Goal: Task Accomplishment & Management: Manage account settings

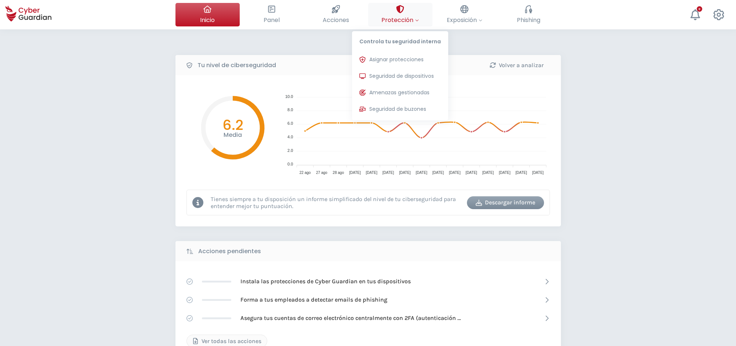
click at [410, 17] on span "Protección" at bounding box center [399, 19] width 37 height 9
click at [397, 77] on span "Seguridad de dispositivos" at bounding box center [401, 76] width 65 height 8
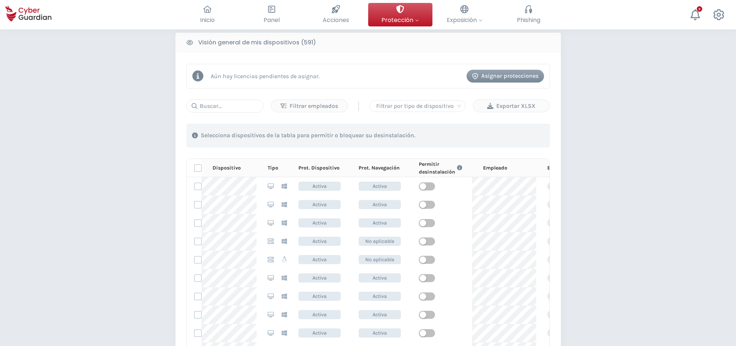
scroll to position [300, 0]
click at [226, 105] on input "text" at bounding box center [225, 105] width 77 height 13
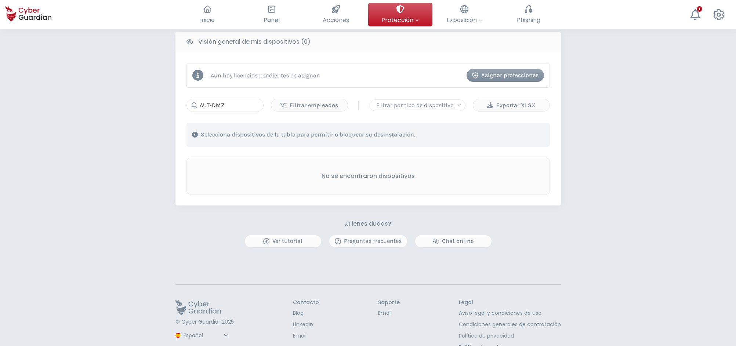
click at [595, 119] on div "PROTECCIÓN > Seguridad de dispositivos ¿Cómo funciona? Añade empleados Instala …" at bounding box center [368, 46] width 736 height 633
drag, startPoint x: 245, startPoint y: 105, endPoint x: 170, endPoint y: 109, distance: 75.0
click at [187, 109] on input "AUT-DMZ" at bounding box center [225, 105] width 77 height 13
click at [219, 101] on input "taut" at bounding box center [225, 105] width 77 height 13
type input "aut-dmz-web-iis"
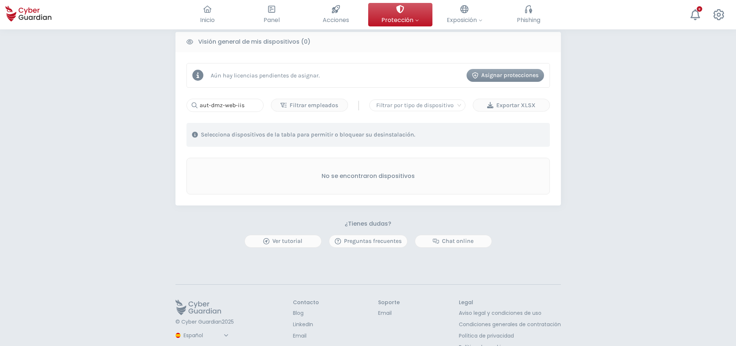
click at [595, 101] on div "PROTECCIÓN > Seguridad de dispositivos ¿Cómo funciona? Añade empleados Instala …" at bounding box center [368, 46] width 736 height 633
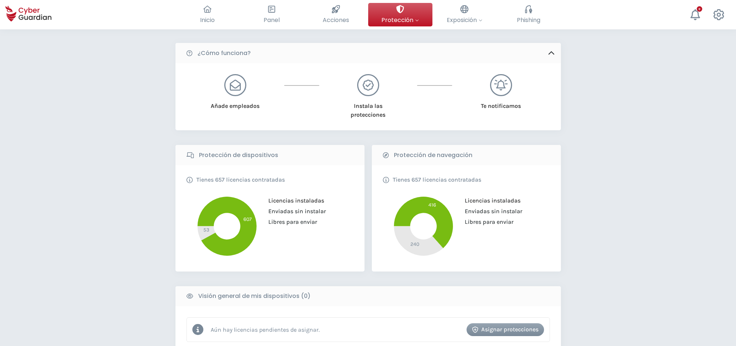
scroll to position [0, 0]
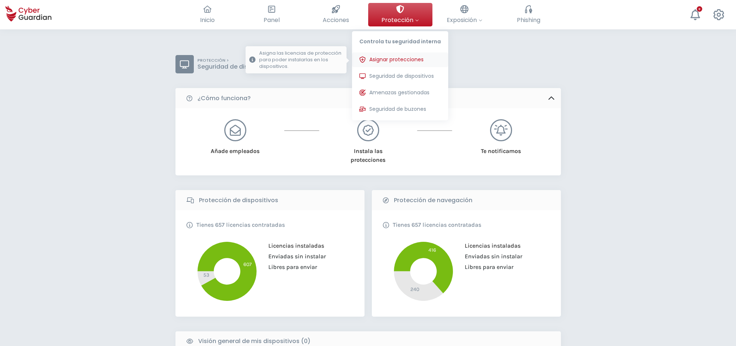
click at [407, 60] on span "Asignar protecciones" at bounding box center [396, 60] width 54 height 8
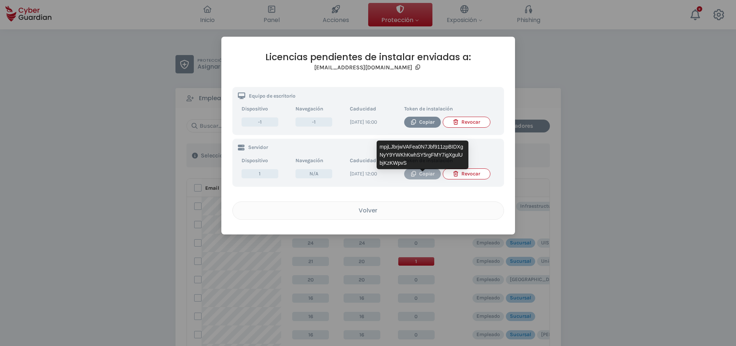
click at [426, 177] on div "Copiar" at bounding box center [423, 174] width 26 height 8
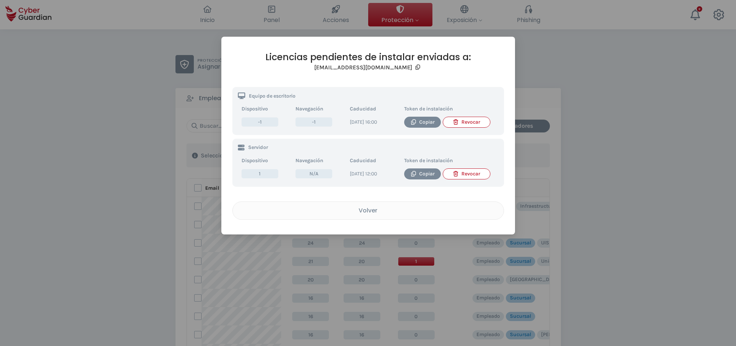
drag, startPoint x: 372, startPoint y: 222, endPoint x: 712, endPoint y: 198, distance: 340.4
click at [374, 215] on div "Volver" at bounding box center [368, 210] width 260 height 9
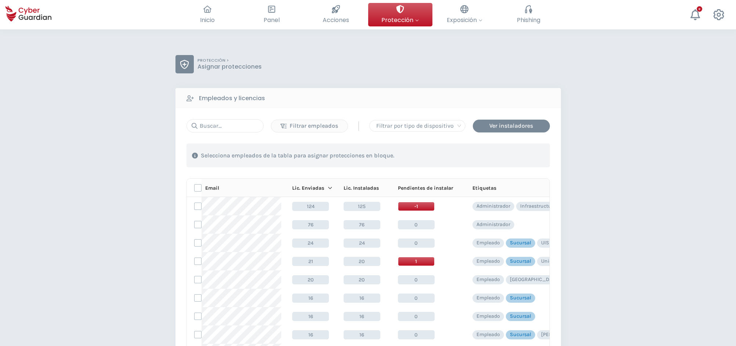
click at [115, 317] on div "PROTECCIÓN > Asignar protecciones Empleados y licencias Filtrar empleados | Fil…" at bounding box center [368, 289] width 736 height 520
click at [595, 59] on div "PROTECCIÓN > Asignar protecciones Empleados y licencias Filtrar empleados | Fil…" at bounding box center [368, 289] width 736 height 520
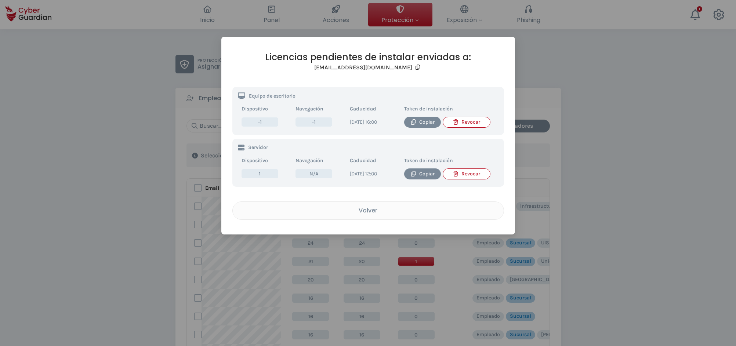
click at [474, 178] on div "Revocar" at bounding box center [467, 174] width 36 height 8
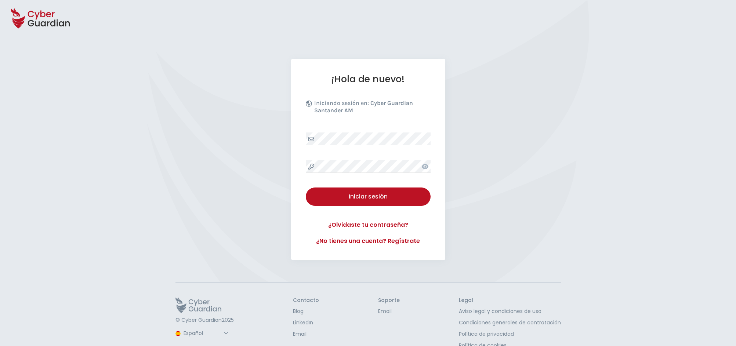
click at [370, 191] on button "Iniciar sesión" at bounding box center [368, 197] width 125 height 18
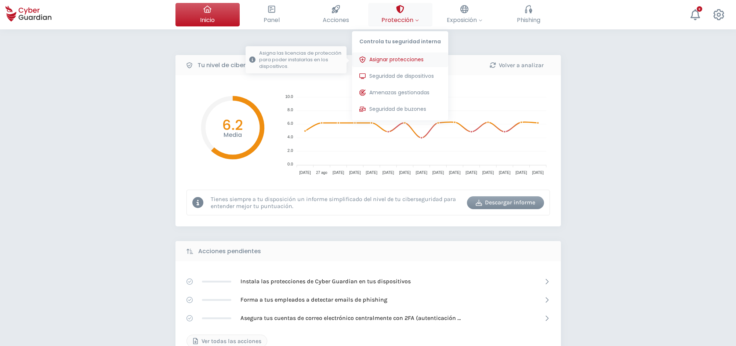
click at [383, 60] on span "Asignar protecciones" at bounding box center [396, 60] width 54 height 8
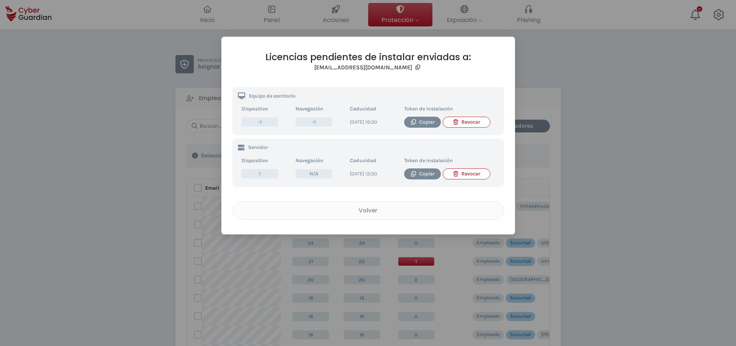
click at [471, 176] on div "Revocar" at bounding box center [467, 174] width 36 height 8
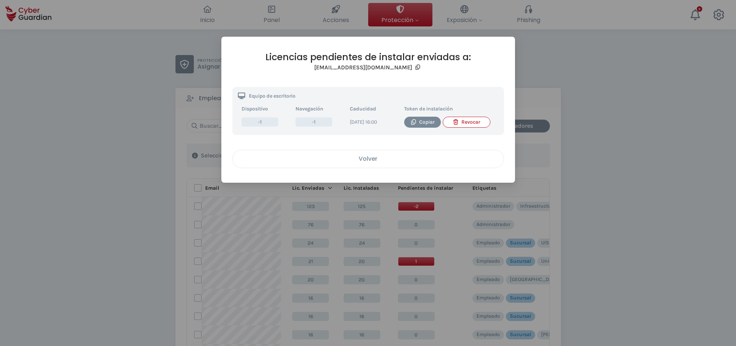
click at [374, 163] on div "Volver" at bounding box center [368, 158] width 260 height 9
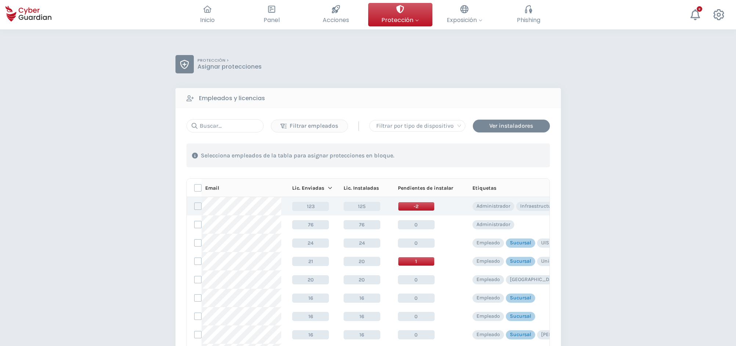
click at [198, 208] on label at bounding box center [197, 206] width 7 height 7
click at [195, 208] on input "checkbox" at bounding box center [195, 206] width 0 height 7
click at [518, 155] on div "Asignar protecciones" at bounding box center [505, 155] width 66 height 9
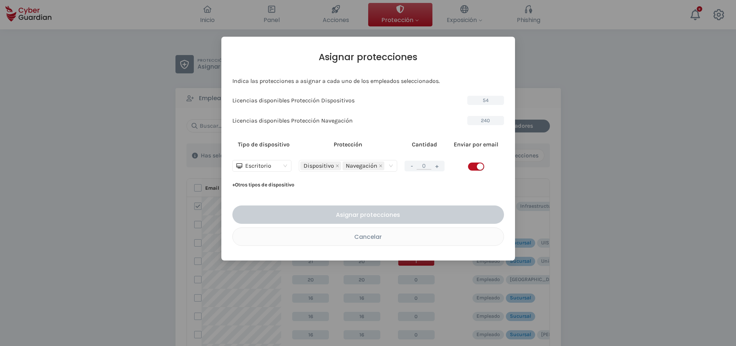
click at [282, 163] on span "Escritorio" at bounding box center [261, 165] width 51 height 11
click at [256, 193] on div "Servidor" at bounding box center [261, 192] width 47 height 8
drag, startPoint x: 437, startPoint y: 167, endPoint x: 456, endPoint y: 166, distance: 18.8
click at [437, 167] on button "+" at bounding box center [436, 166] width 9 height 9
type input "1"
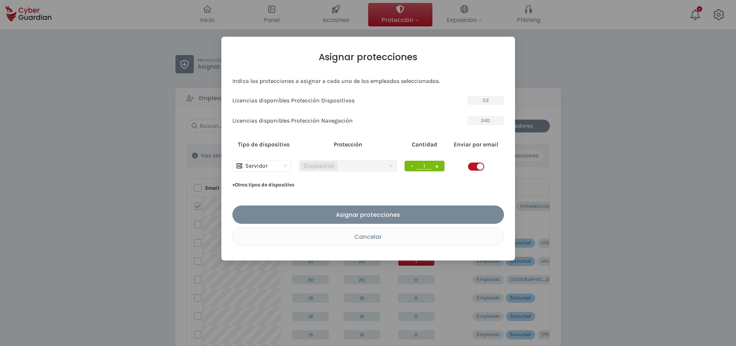
click at [472, 165] on span "button" at bounding box center [476, 167] width 16 height 8
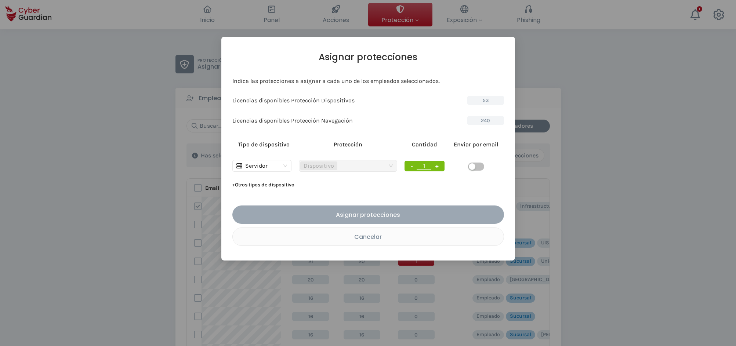
click at [397, 213] on div "Asignar protecciones" at bounding box center [368, 214] width 261 height 9
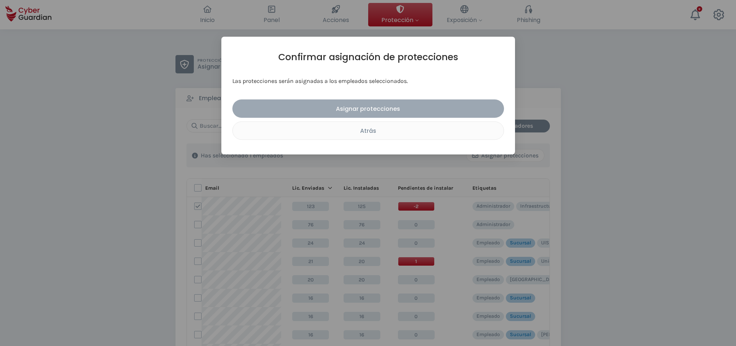
click at [372, 110] on div "Asignar protecciones" at bounding box center [368, 108] width 261 height 9
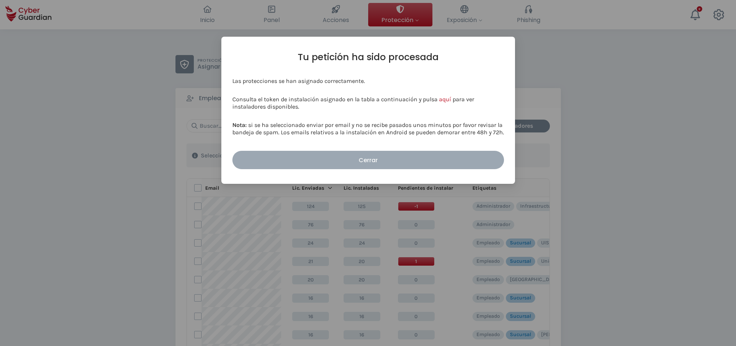
click at [365, 158] on div "Cerrar" at bounding box center [368, 160] width 261 height 9
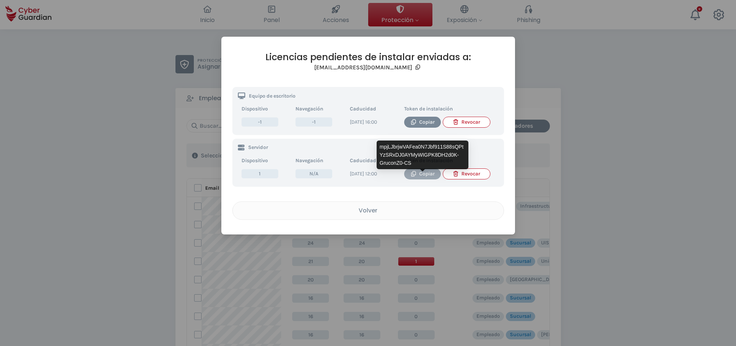
click at [421, 178] on div "Copiar" at bounding box center [423, 174] width 26 height 8
click at [424, 178] on div "Copiar" at bounding box center [423, 174] width 26 height 8
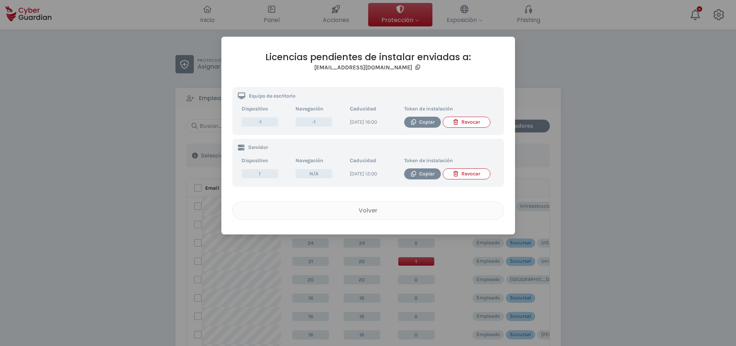
click at [392, 235] on div "Licencias pendientes de instalar enviadas a: dlanza@creditel.com.uy Equipo de e…" at bounding box center [368, 136] width 294 height 198
click at [377, 215] on div "Volver" at bounding box center [368, 210] width 260 height 9
click at [368, 215] on div "Volver" at bounding box center [368, 210] width 260 height 9
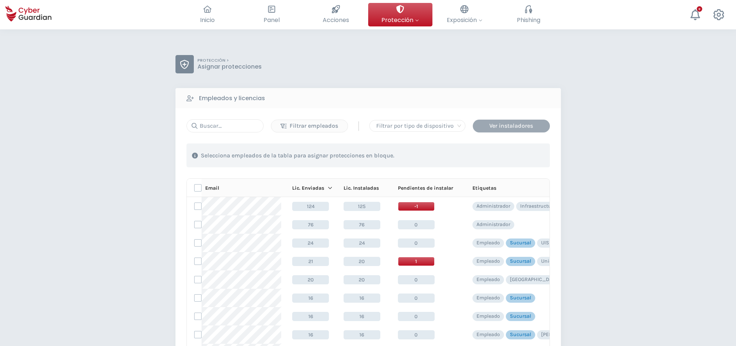
click at [504, 126] on div "Ver instaladores" at bounding box center [511, 126] width 66 height 9
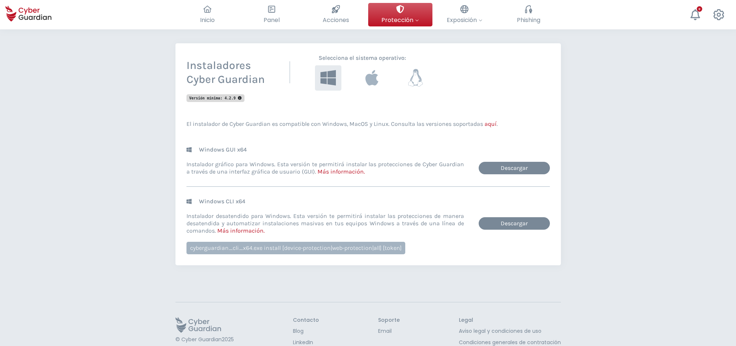
scroll to position [75, 0]
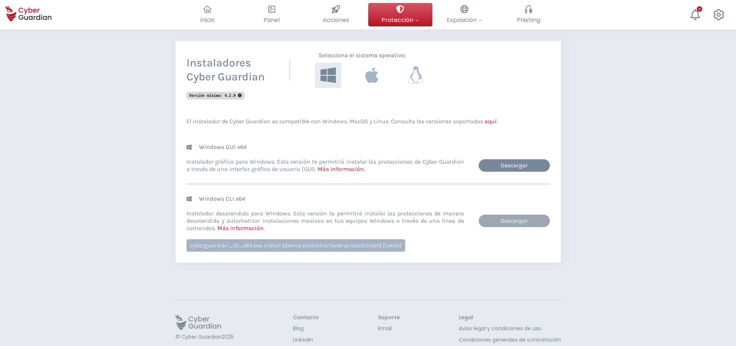
click at [497, 218] on link "Descargar" at bounding box center [514, 221] width 71 height 12
click at [102, 192] on div "Volver PROTECCIÓN > Instaladores Instaladores Cyber Guardian Selecciona el sist…" at bounding box center [368, 165] width 736 height 423
click at [509, 167] on link "Descargar" at bounding box center [514, 165] width 71 height 12
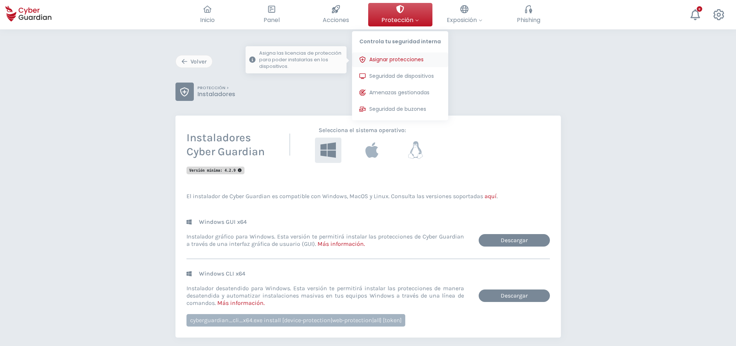
click at [403, 61] on span "Asignar protecciones" at bounding box center [396, 60] width 54 height 8
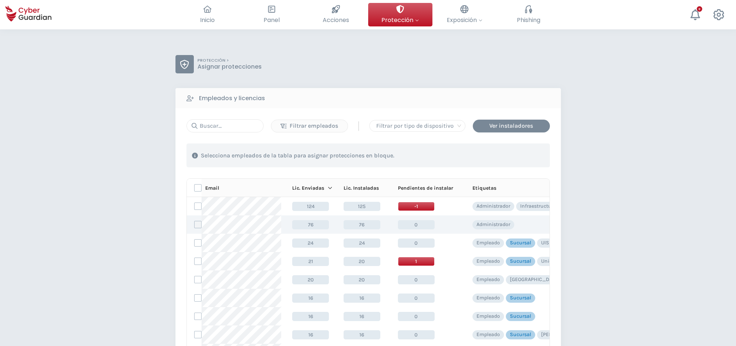
click at [199, 225] on label at bounding box center [197, 224] width 7 height 7
click at [195, 225] on input "checkbox" at bounding box center [195, 224] width 0 height 7
click at [506, 152] on div "Asignar protecciones" at bounding box center [505, 155] width 66 height 9
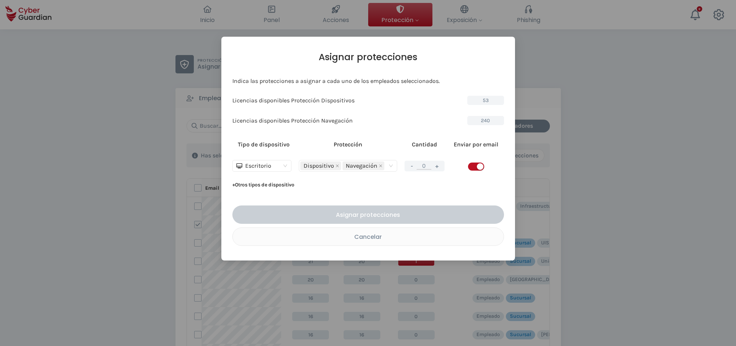
click at [279, 167] on div "Escritorio" at bounding box center [258, 165] width 45 height 11
click at [260, 195] on div "Servidor" at bounding box center [261, 192] width 47 height 8
click at [440, 164] on button "+" at bounding box center [436, 166] width 9 height 9
type input "1"
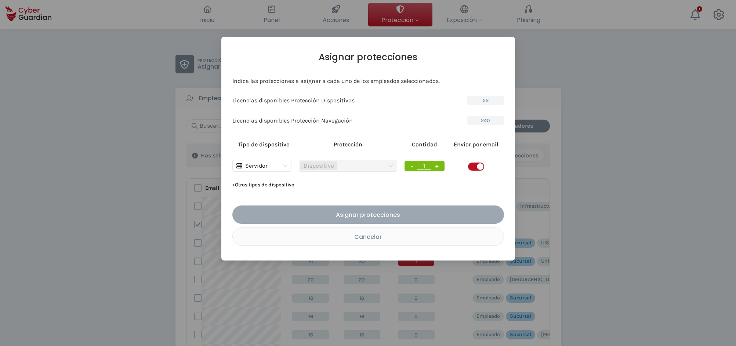
click at [376, 214] on div "Asignar protecciones" at bounding box center [368, 214] width 261 height 9
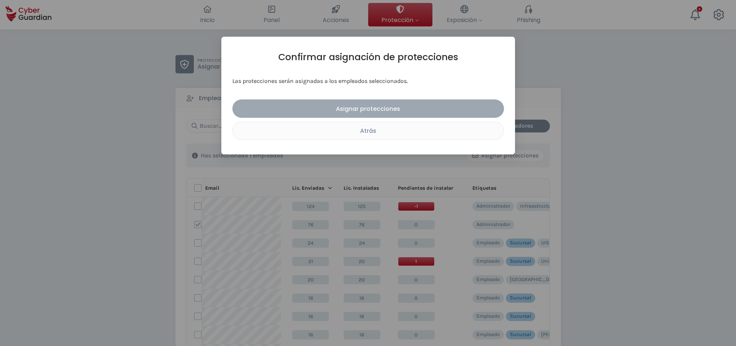
click at [390, 109] on div "Asignar protecciones" at bounding box center [368, 108] width 261 height 9
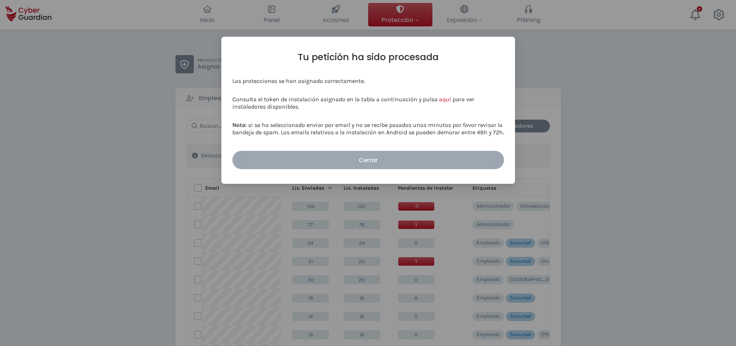
click at [368, 154] on button "Cerrar" at bounding box center [368, 160] width 272 height 18
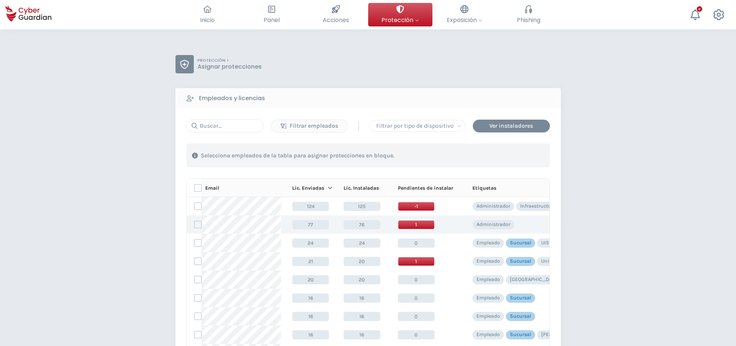
click at [420, 225] on span "1" at bounding box center [416, 224] width 37 height 9
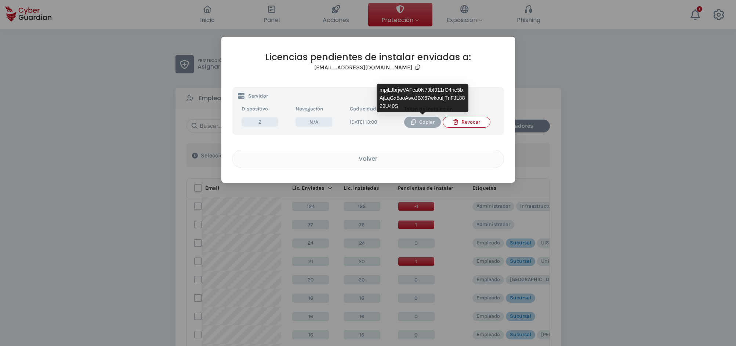
click at [424, 123] on div "Copiar" at bounding box center [423, 122] width 26 height 8
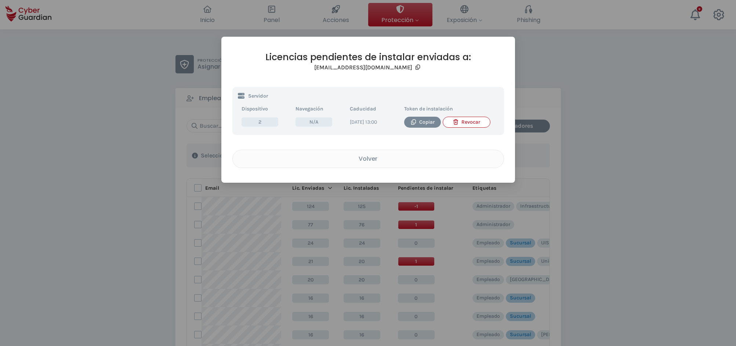
click at [612, 88] on div "Licencias pendientes de instalar enviadas a: cyberguardian@creditel.com.uy Serv…" at bounding box center [368, 173] width 736 height 346
